Goal: Transaction & Acquisition: Purchase product/service

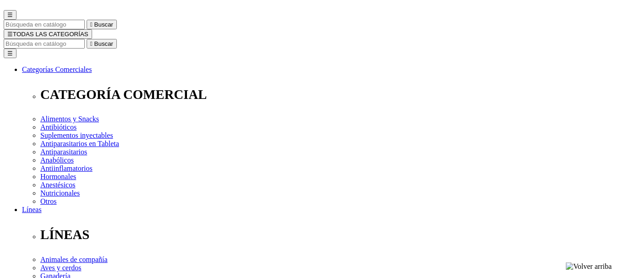
scroll to position [92, 0]
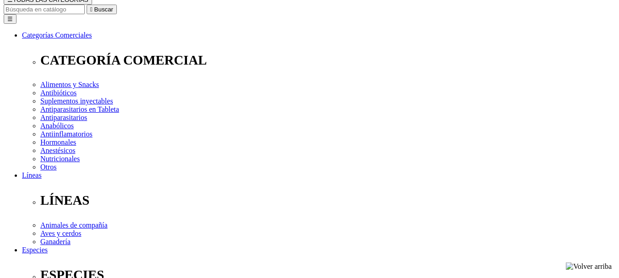
scroll to position [99, 0]
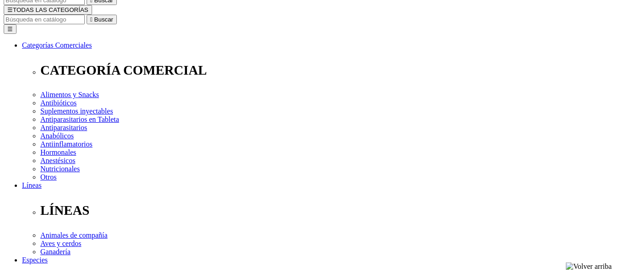
select select "2"
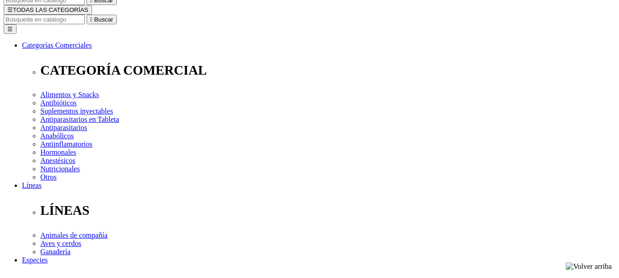
select select "5"
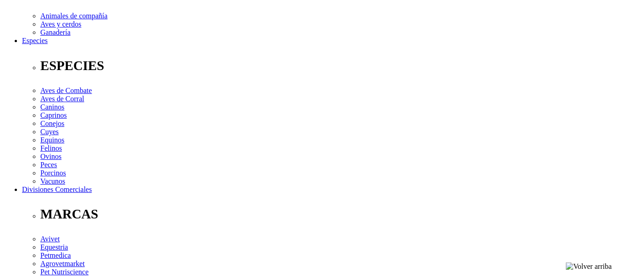
scroll to position [329, 0]
